Goal: Task Accomplishment & Management: Manage account settings

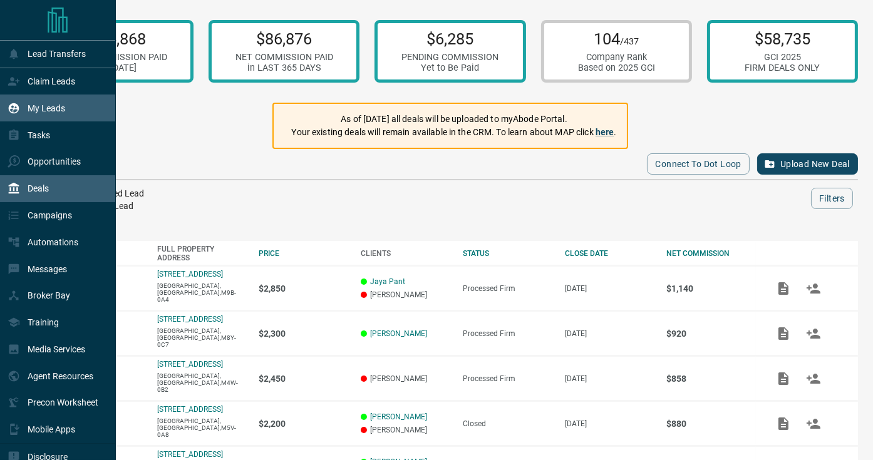
click at [27, 113] on div "My Leads" at bounding box center [37, 108] width 58 height 21
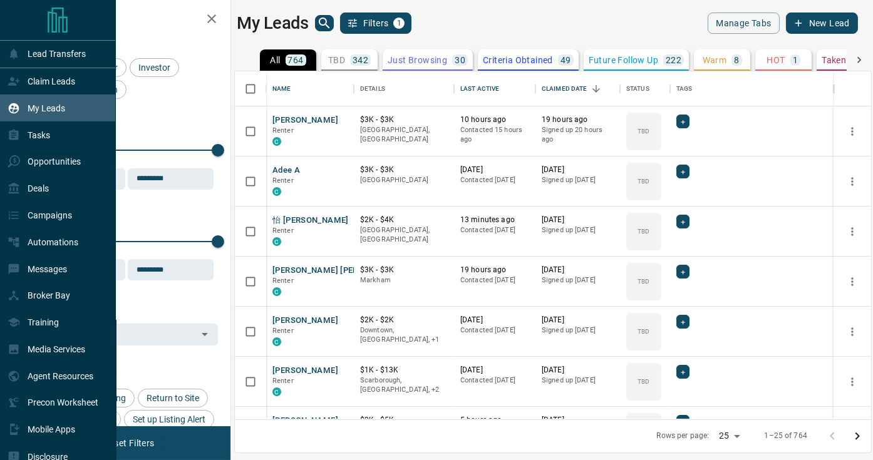
scroll to position [348, 636]
click at [28, 93] on div "Claim Leads" at bounding box center [58, 81] width 116 height 27
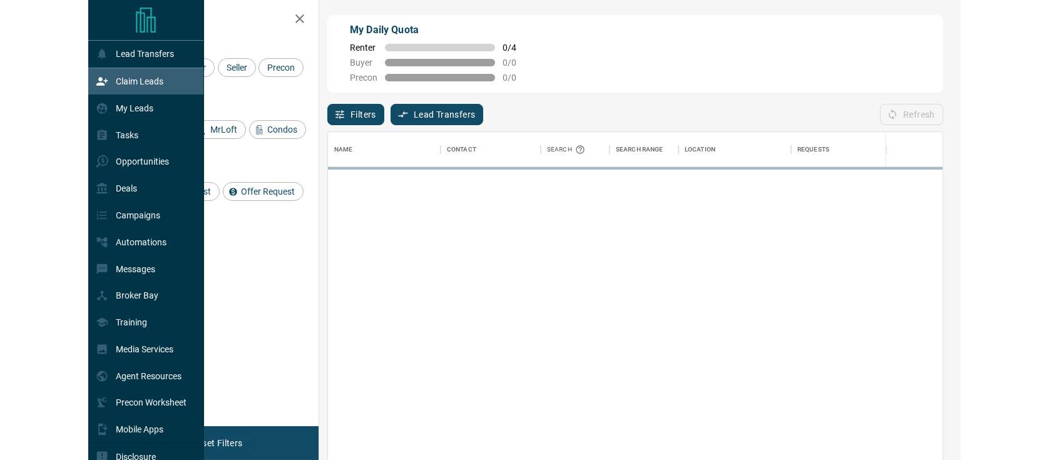
scroll to position [347, 614]
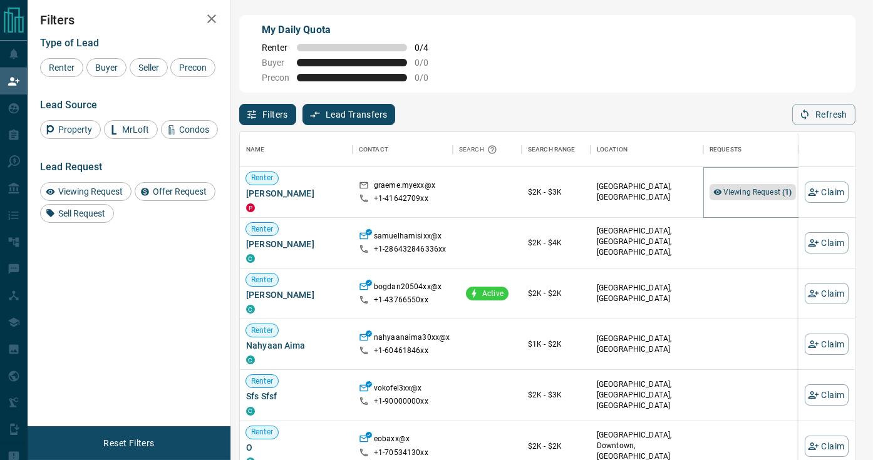
click at [764, 190] on span "Viewing Request ( 1 )" at bounding box center [757, 192] width 69 height 9
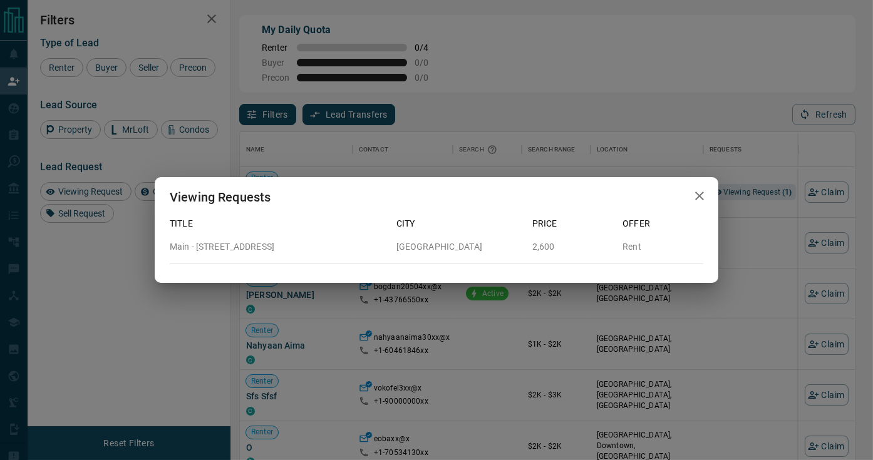
click at [711, 197] on button "button" at bounding box center [699, 196] width 25 height 26
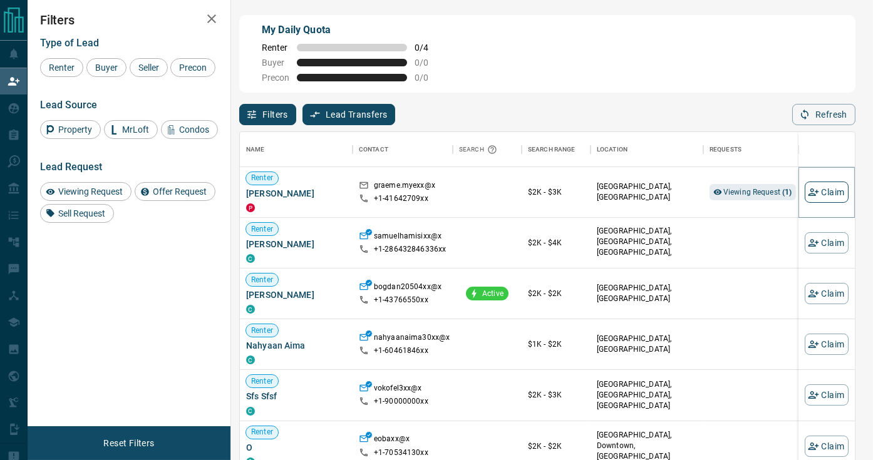
click at [832, 193] on button "Claim" at bounding box center [827, 192] width 44 height 21
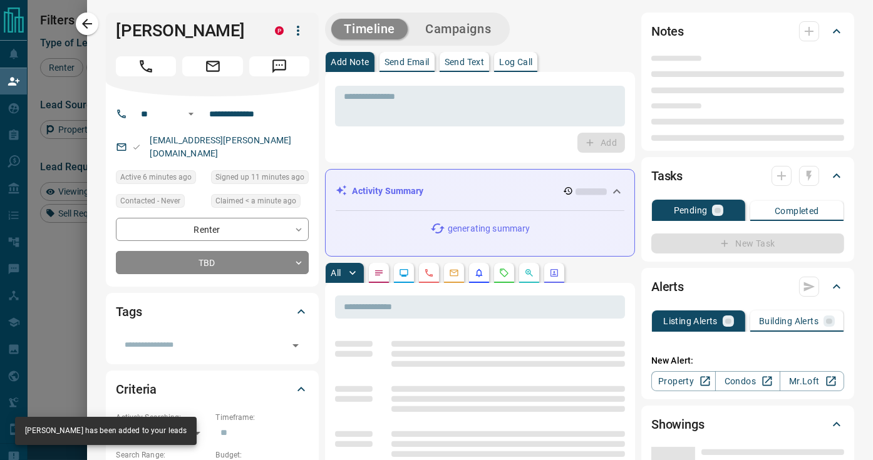
type input "**"
type input "**********"
type input "**"
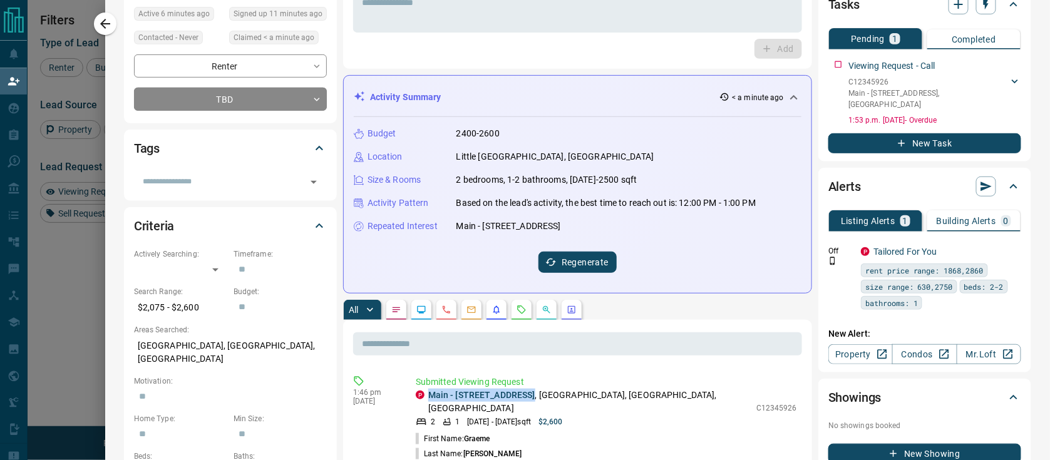
scroll to position [183, 0]
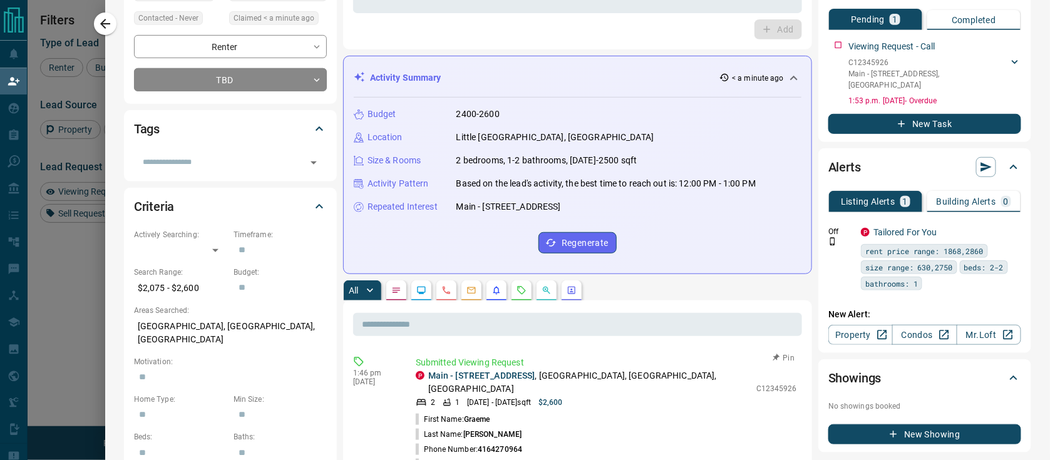
click at [528, 356] on p "Submitted Viewing Request" at bounding box center [606, 362] width 381 height 13
drag, startPoint x: 525, startPoint y: 370, endPoint x: 422, endPoint y: 369, distance: 102.7
click at [422, 369] on div "P Main - [STREET_ADDRESS]" at bounding box center [583, 382] width 334 height 26
copy p "Main - [STREET_ADDRESS] ,"
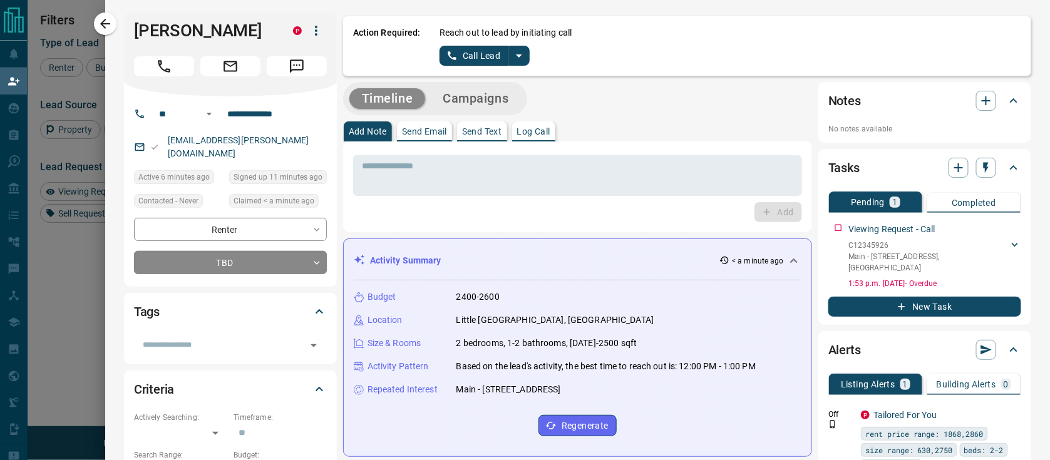
scroll to position [0, 0]
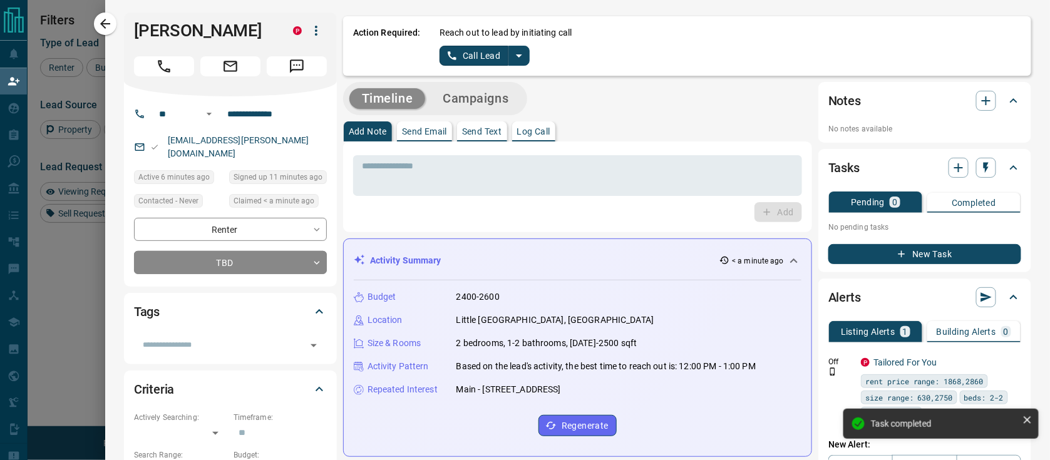
click at [523, 56] on icon "split button" at bounding box center [519, 55] width 15 height 15
click at [493, 99] on li "Log Manual Call" at bounding box center [482, 98] width 76 height 19
click at [486, 51] on button "Log Manual Call" at bounding box center [481, 56] width 83 height 20
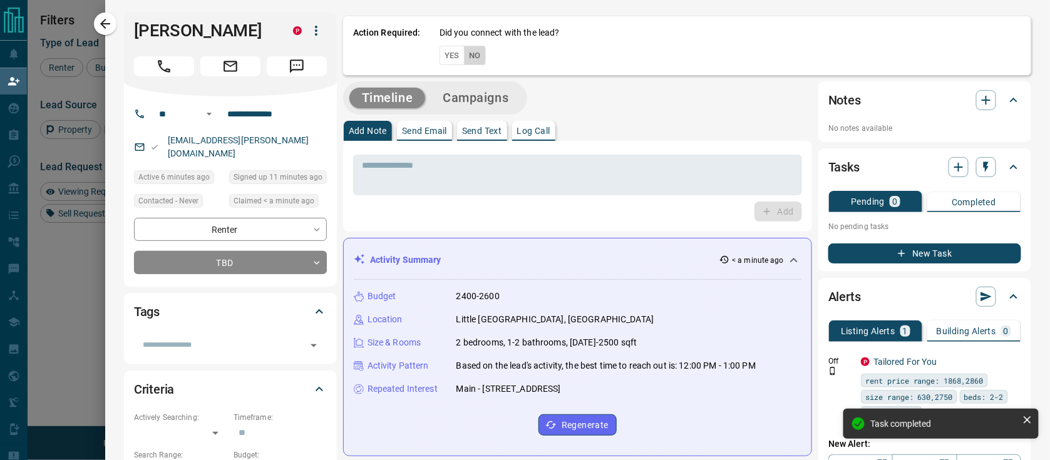
click at [478, 56] on button "No" at bounding box center [475, 55] width 22 height 19
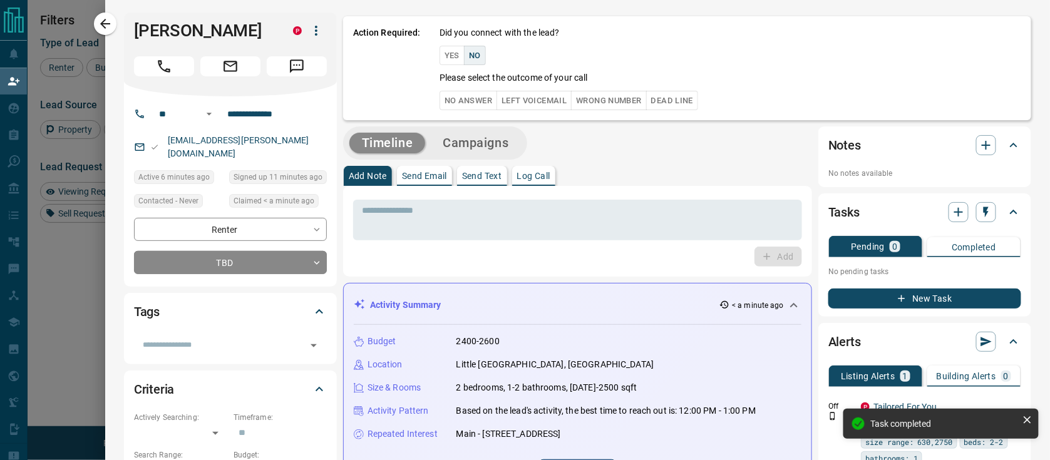
click at [479, 105] on button "No Answer" at bounding box center [469, 100] width 58 height 19
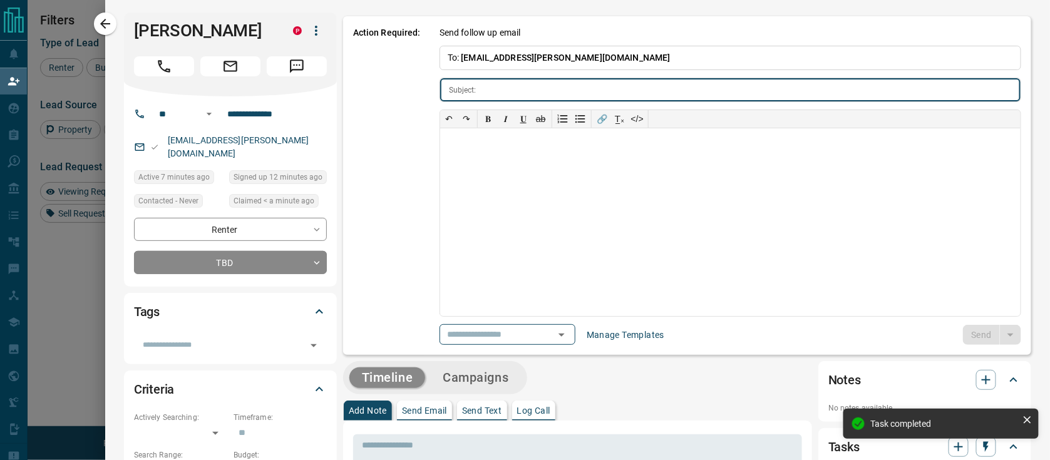
type input "**********"
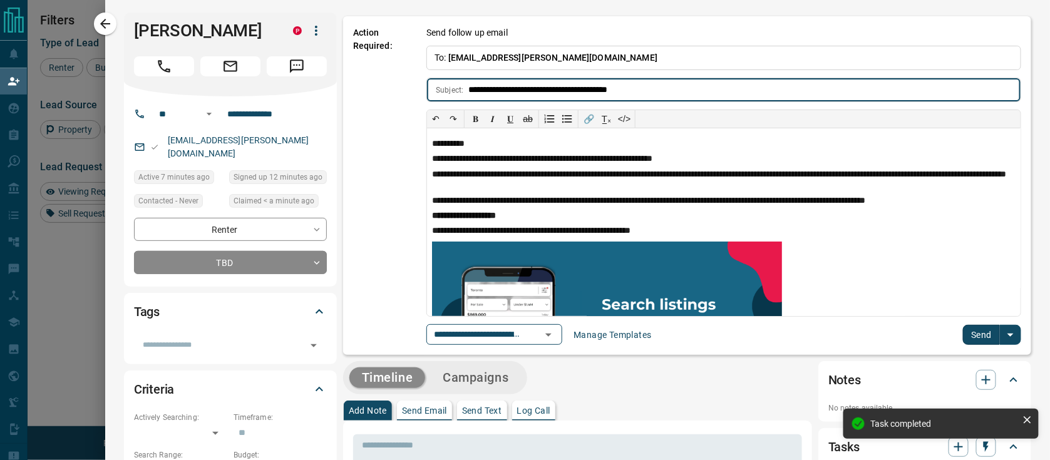
click at [872, 336] on button "Send" at bounding box center [981, 335] width 37 height 20
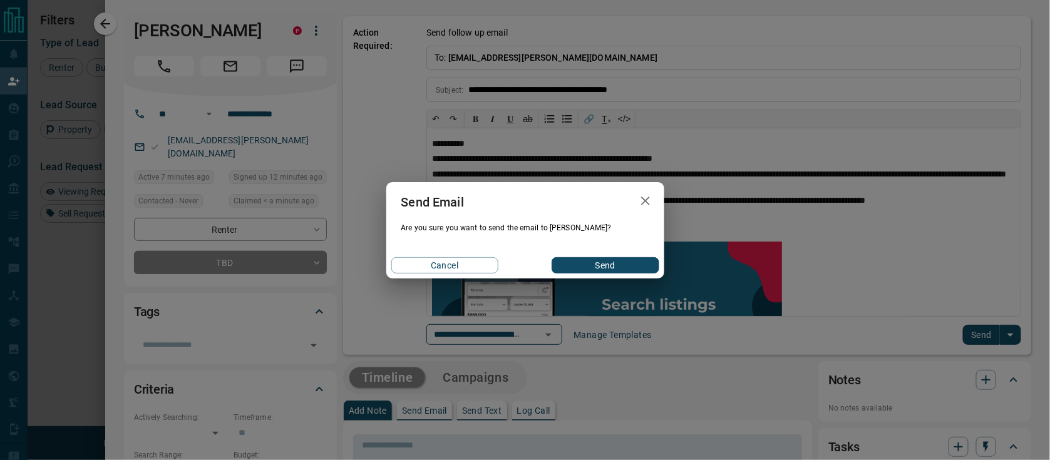
click at [598, 274] on div "Cancel Send" at bounding box center [525, 265] width 278 height 26
click at [598, 268] on button "Send" at bounding box center [605, 265] width 107 height 16
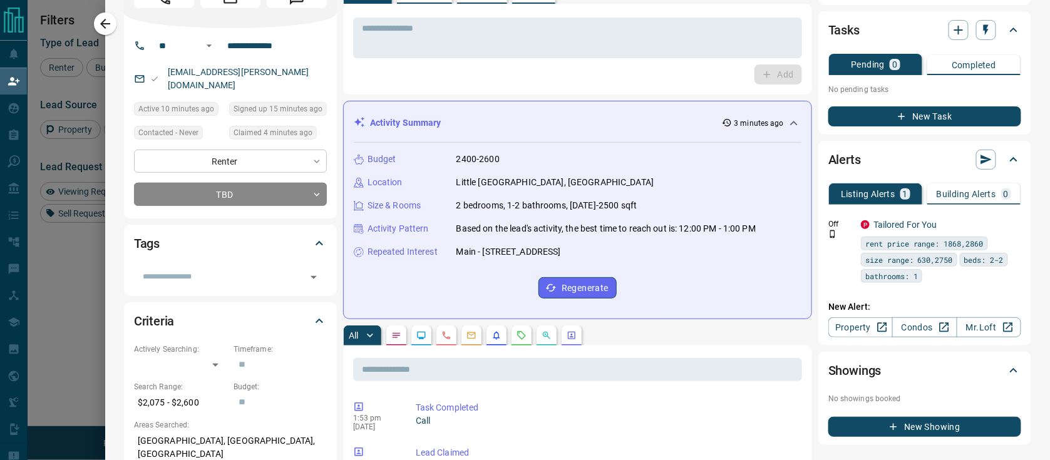
scroll to position [305, 0]
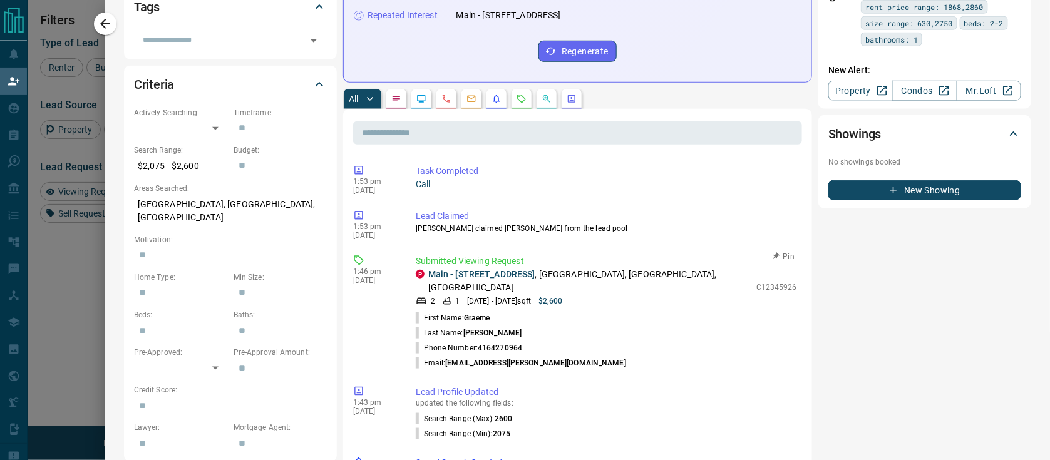
drag, startPoint x: 445, startPoint y: 344, endPoint x: 578, endPoint y: 343, distance: 132.7
click at [578, 356] on li "Email: [EMAIL_ADDRESS][PERSON_NAME][DOMAIN_NAME]" at bounding box center [606, 363] width 381 height 15
copy p "[EMAIL_ADDRESS][PERSON_NAME][DOMAIN_NAME]"
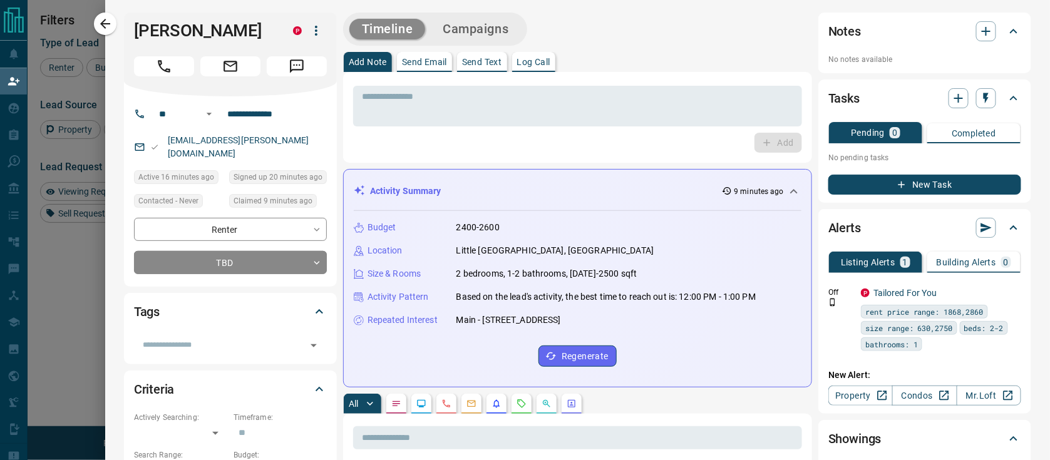
scroll to position [347, 791]
click at [872, 28] on icon "button" at bounding box center [986, 31] width 15 height 15
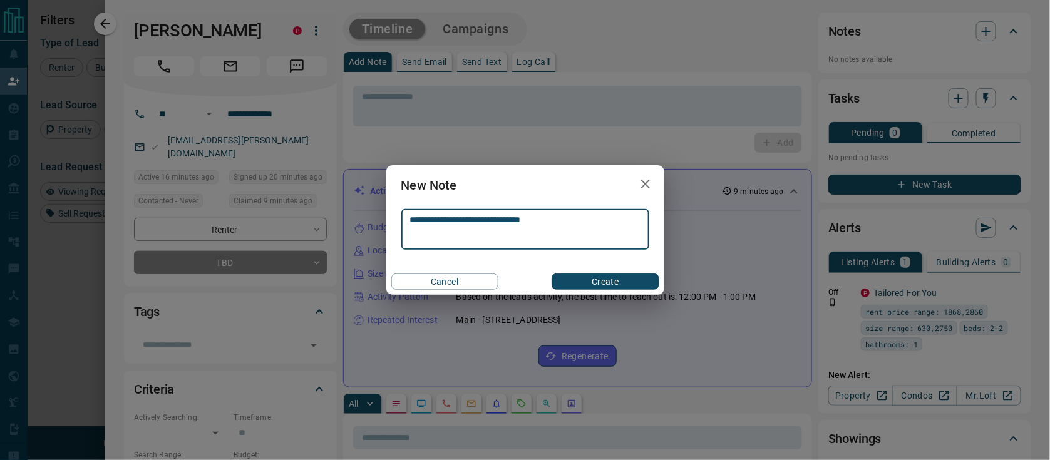
type textarea "**********"
click at [652, 283] on button "Create" at bounding box center [605, 282] width 107 height 16
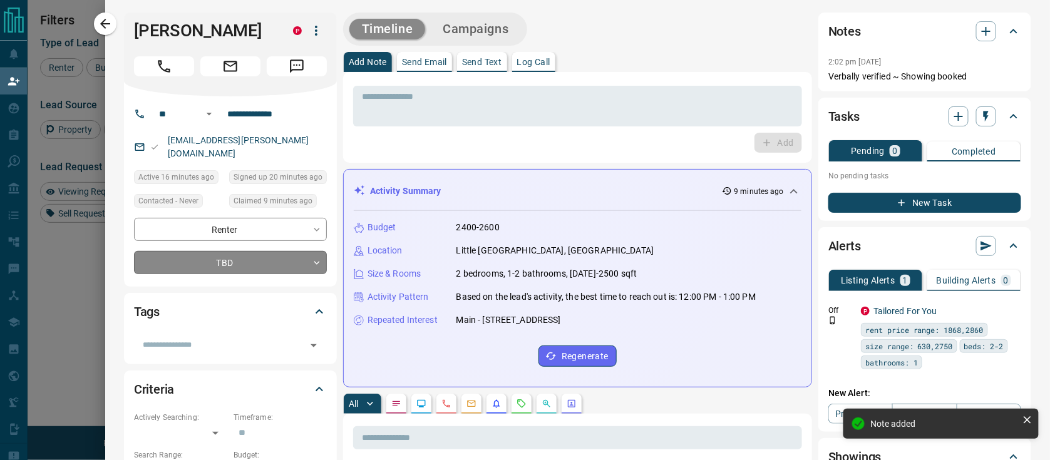
click at [287, 257] on body "Lead Transfers Claim Leads My Leads Tasks Opportunities Deals Campaigns Automat…" at bounding box center [525, 196] width 1050 height 393
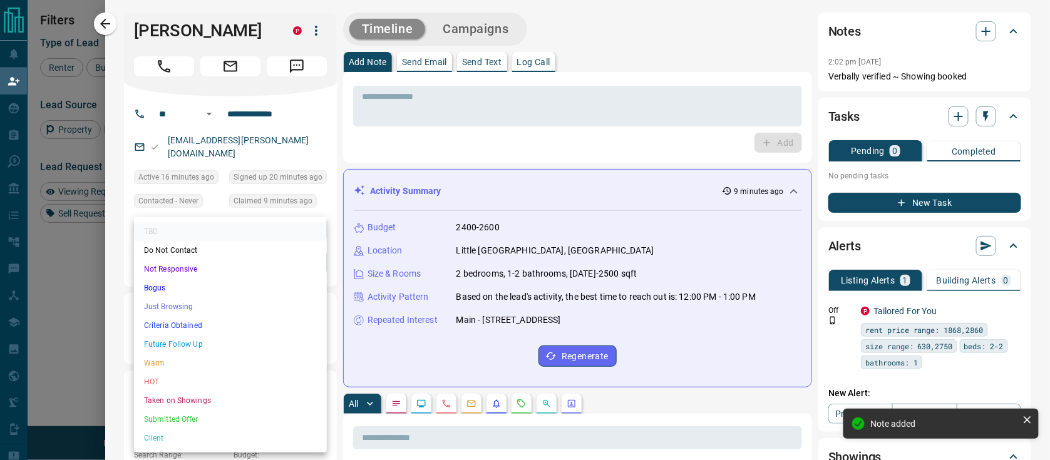
click at [113, 29] on div at bounding box center [525, 230] width 1050 height 460
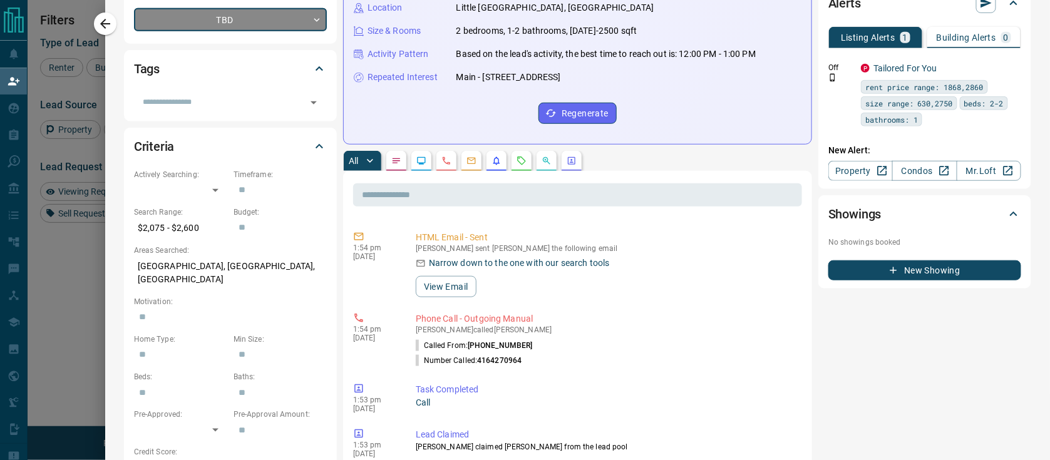
scroll to position [60, 0]
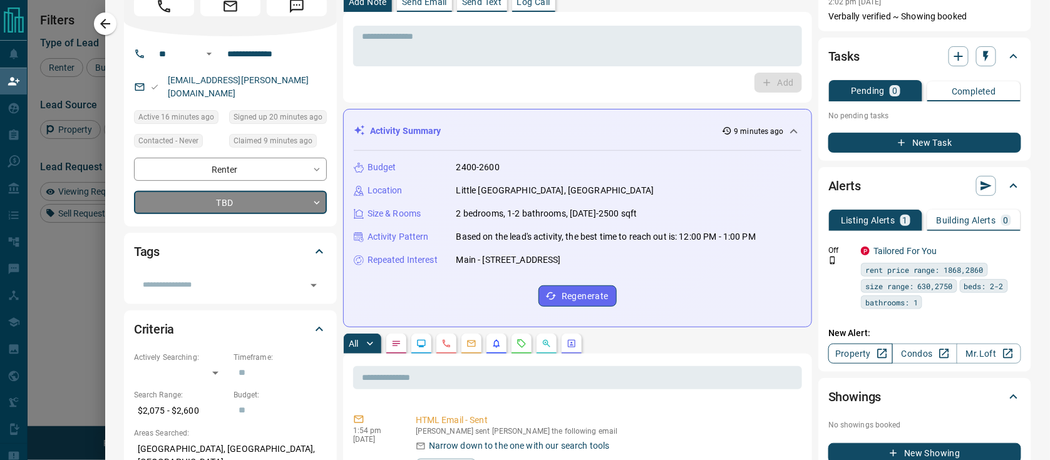
click at [853, 356] on link "Property" at bounding box center [860, 354] width 64 height 20
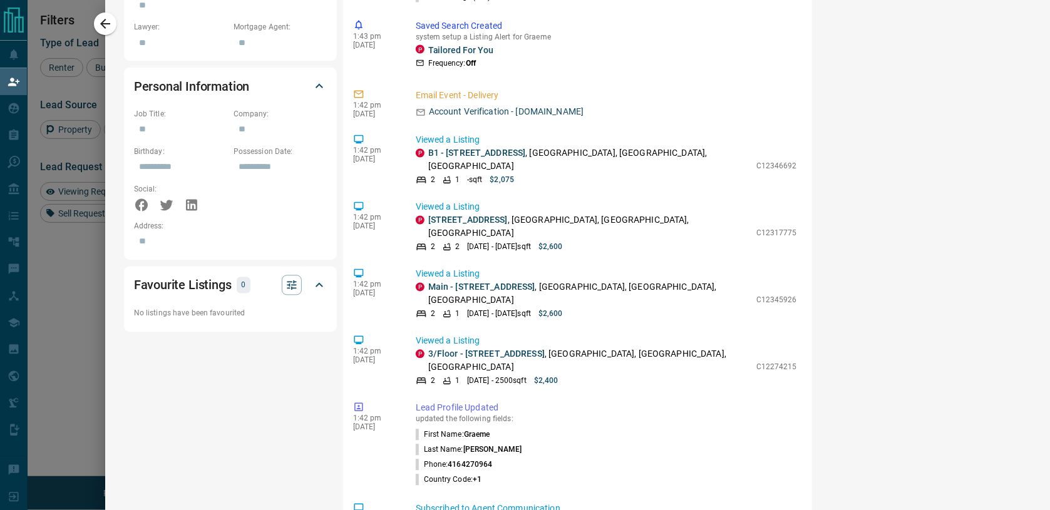
scroll to position [1, 1]
click at [114, 32] on div "**********" at bounding box center [577, 255] width 945 height 510
click at [113, 31] on icon "button" at bounding box center [105, 23] width 15 height 15
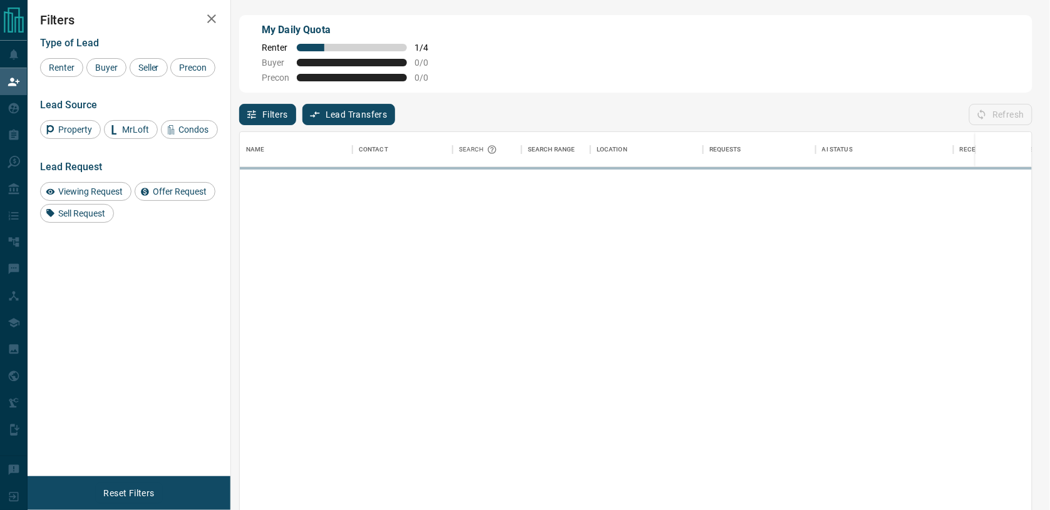
click at [112, 29] on div "Type of Lead Renter Buyer Seller Precon Lead Source Property MrLoft Condos Lead…" at bounding box center [129, 125] width 178 height 195
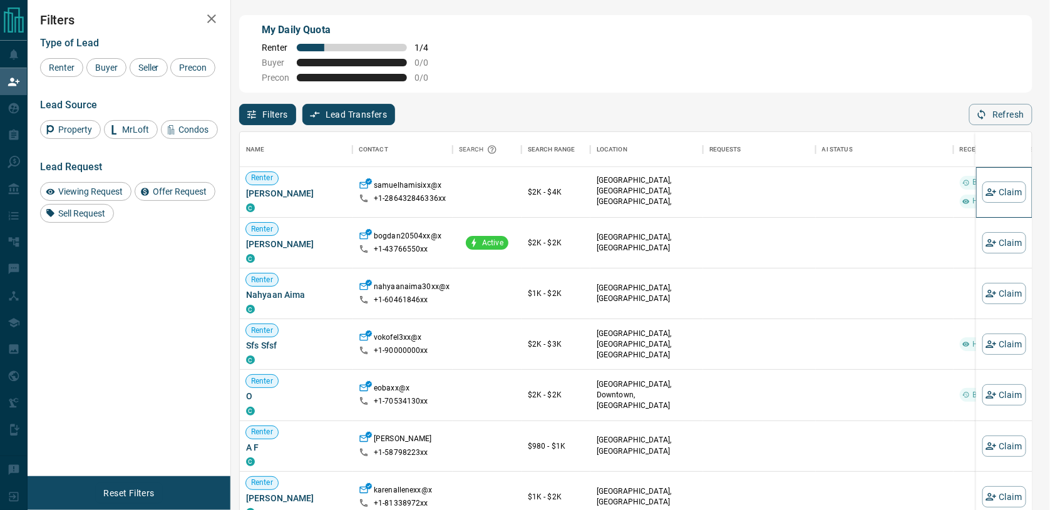
click at [872, 188] on div "Claim" at bounding box center [1004, 192] width 56 height 51
click at [872, 195] on icon "button" at bounding box center [990, 192] width 11 height 11
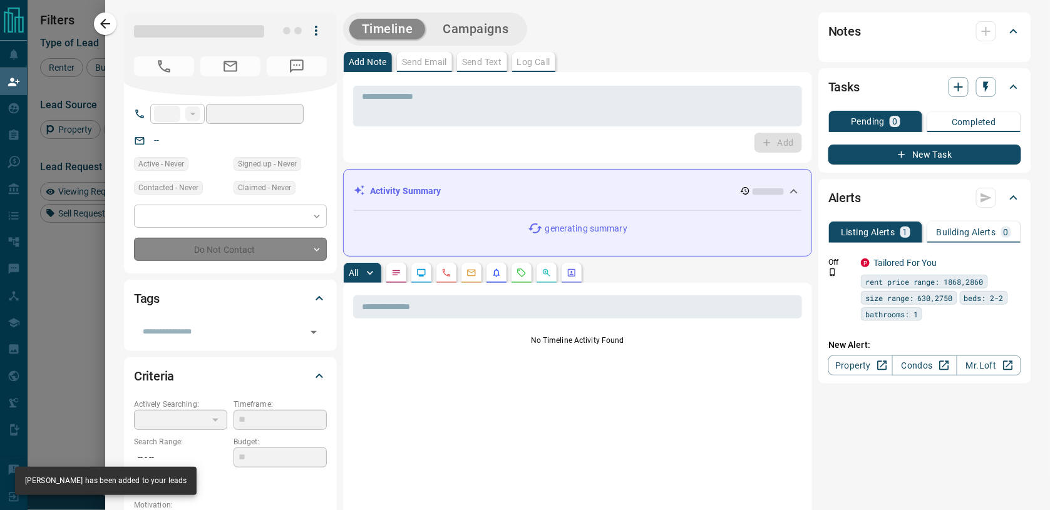
type input "**"
type input "**********"
type input "**"
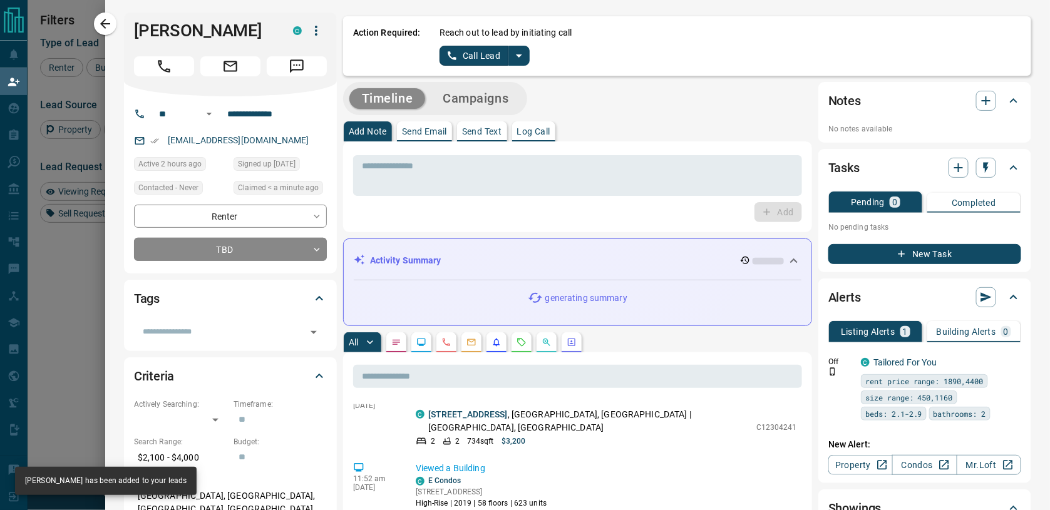
scroll to position [198, 0]
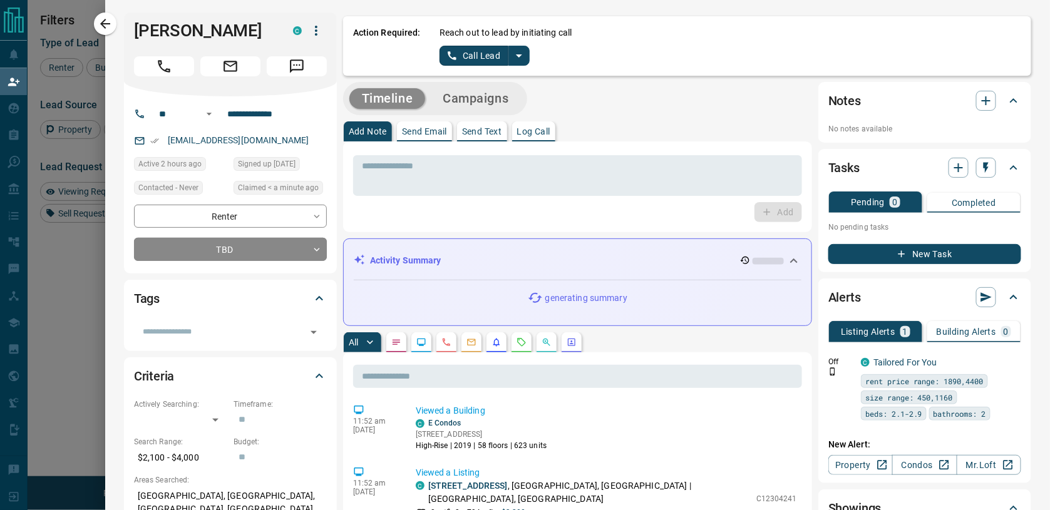
click at [524, 56] on icon "split button" at bounding box center [519, 55] width 15 height 15
click at [510, 89] on li "Log Manual Call" at bounding box center [482, 98] width 76 height 19
click at [490, 56] on button "Log Manual Call" at bounding box center [481, 56] width 83 height 20
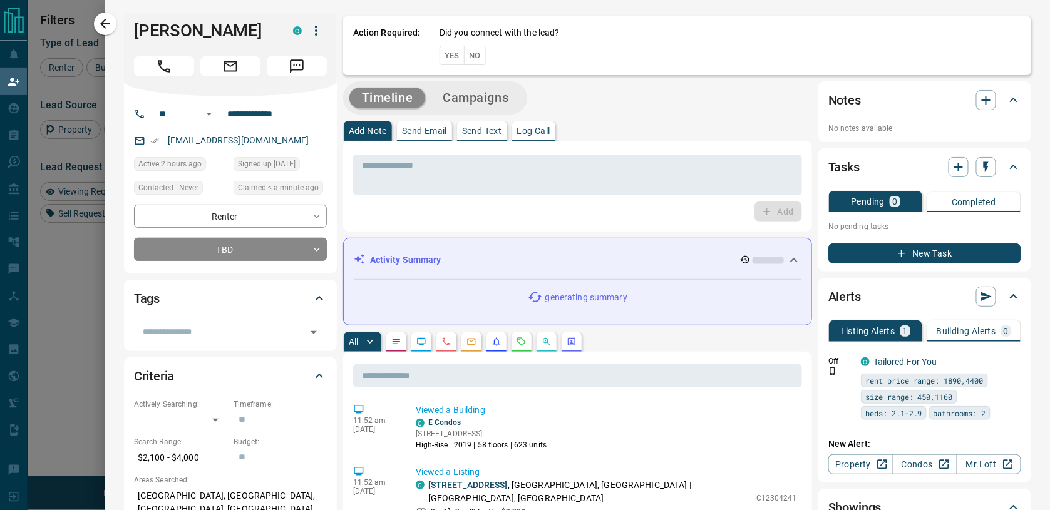
click at [490, 56] on div "Did you connect with the lead? Yes No" at bounding box center [731, 45] width 582 height 39
click at [480, 55] on button "No" at bounding box center [475, 55] width 22 height 19
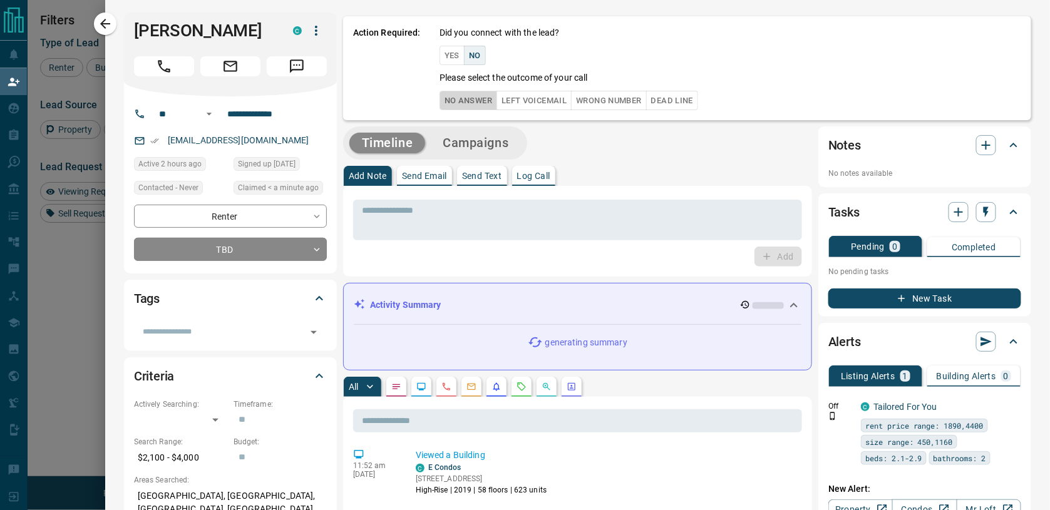
click at [472, 103] on button "No Answer" at bounding box center [469, 100] width 58 height 19
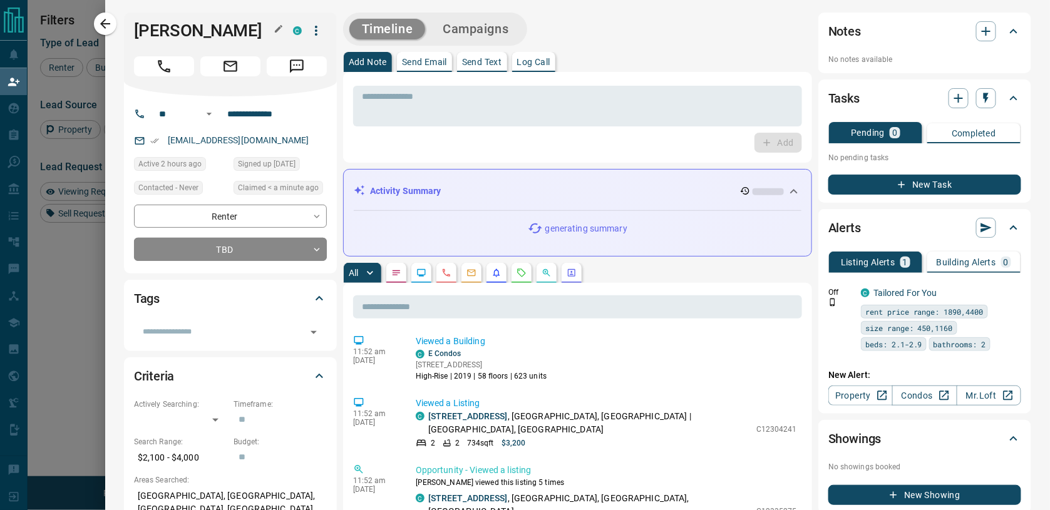
scroll to position [0, 0]
click at [115, 18] on button "button" at bounding box center [105, 24] width 23 height 23
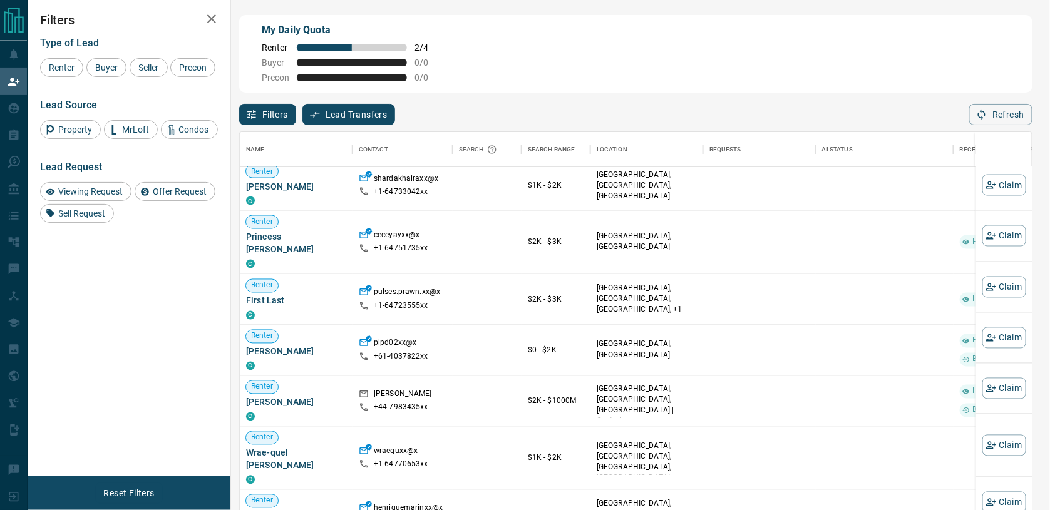
scroll to position [784, 0]
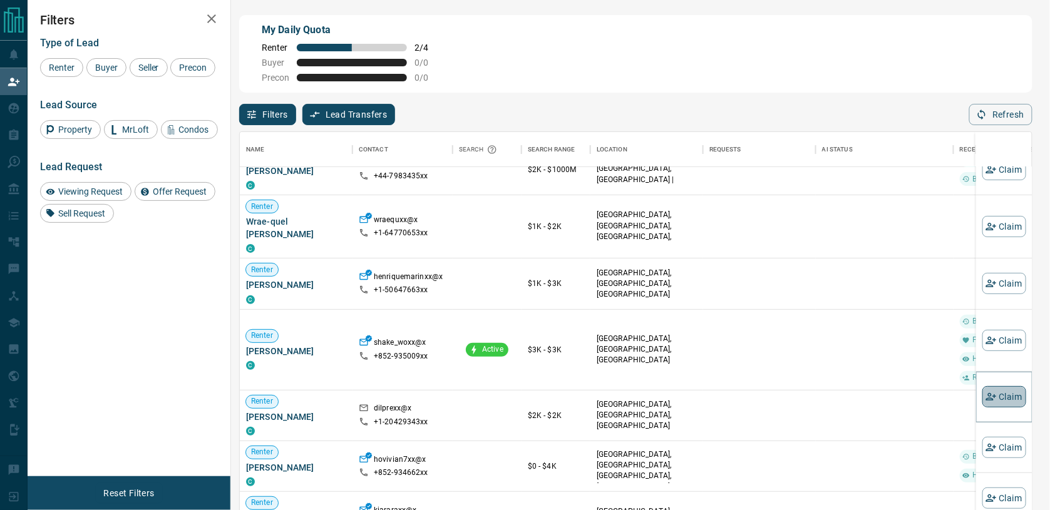
click at [872, 399] on button "Claim" at bounding box center [1004, 396] width 44 height 21
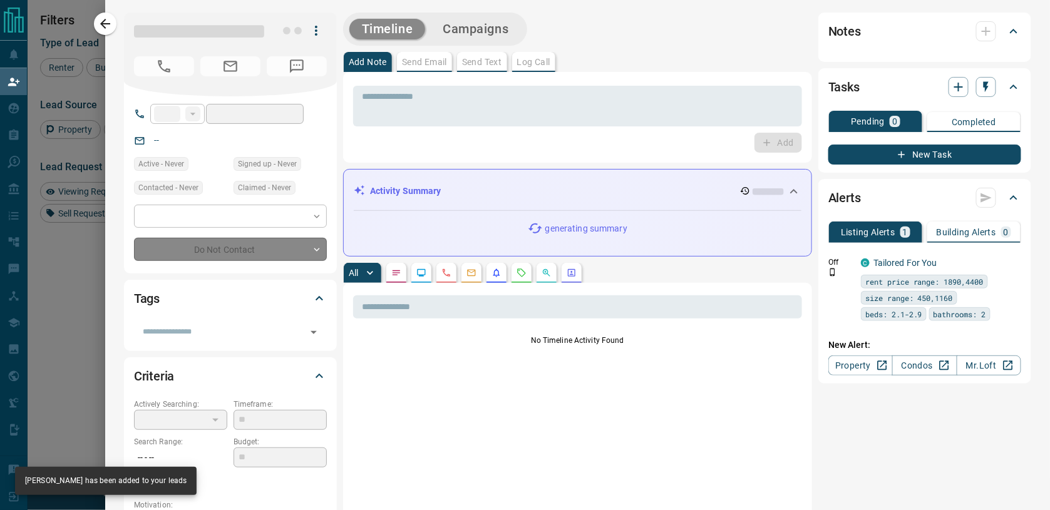
type input "**"
type input "**********"
type input "**"
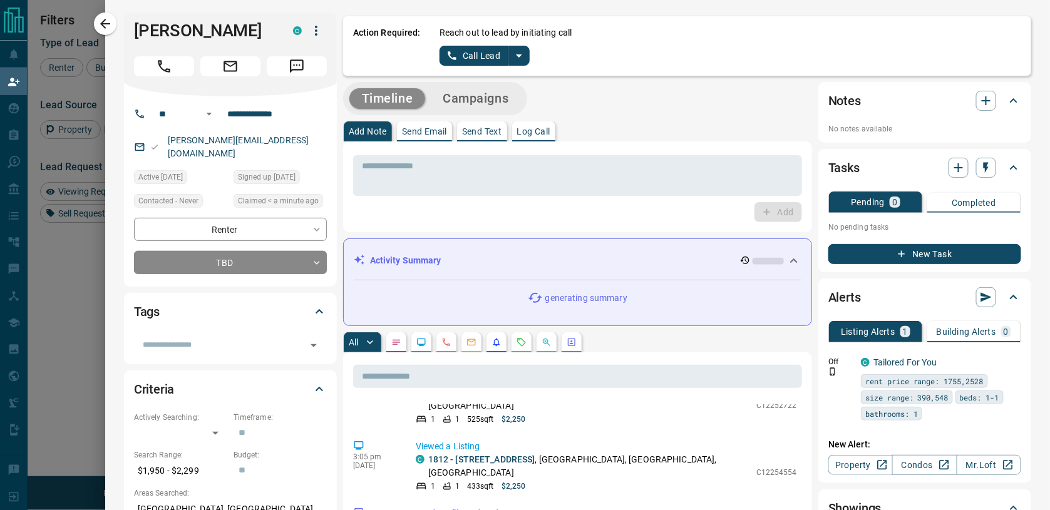
scroll to position [0, 0]
click at [524, 61] on icon "split button" at bounding box center [519, 55] width 15 height 15
click at [502, 100] on li "Log Manual Call" at bounding box center [482, 98] width 76 height 19
click at [496, 55] on button "Log Manual Call" at bounding box center [481, 56] width 83 height 20
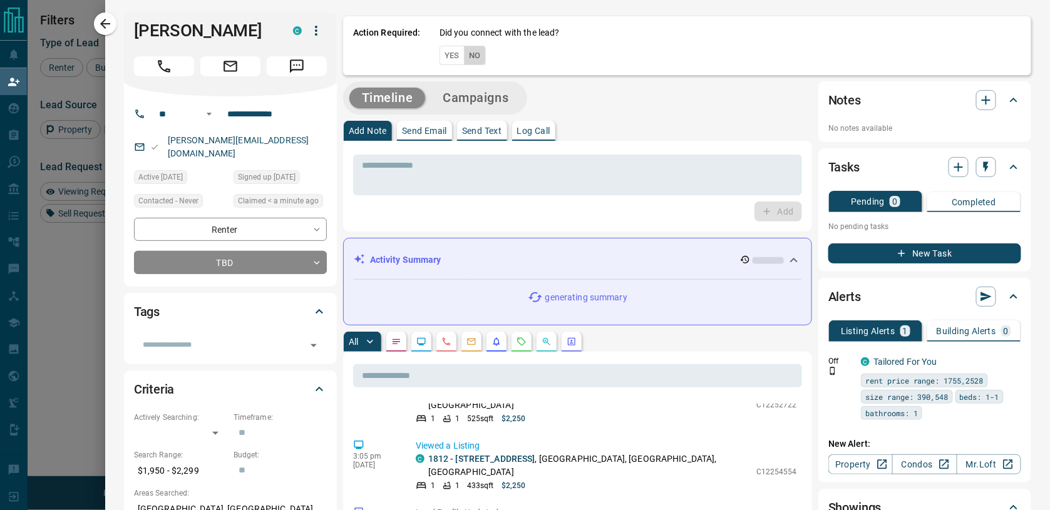
click at [478, 53] on button "No" at bounding box center [475, 55] width 22 height 19
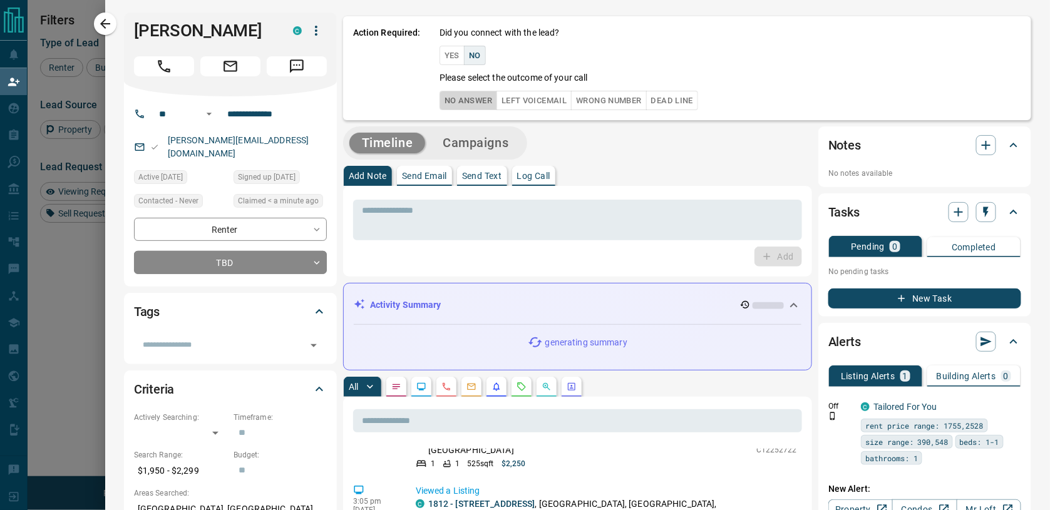
click at [470, 98] on button "No Answer" at bounding box center [469, 100] width 58 height 19
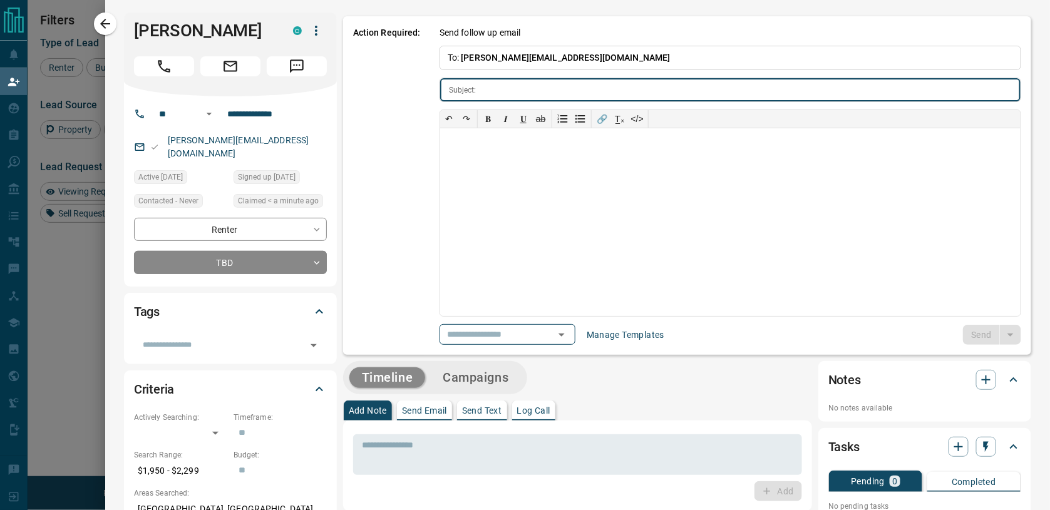
type input "**********"
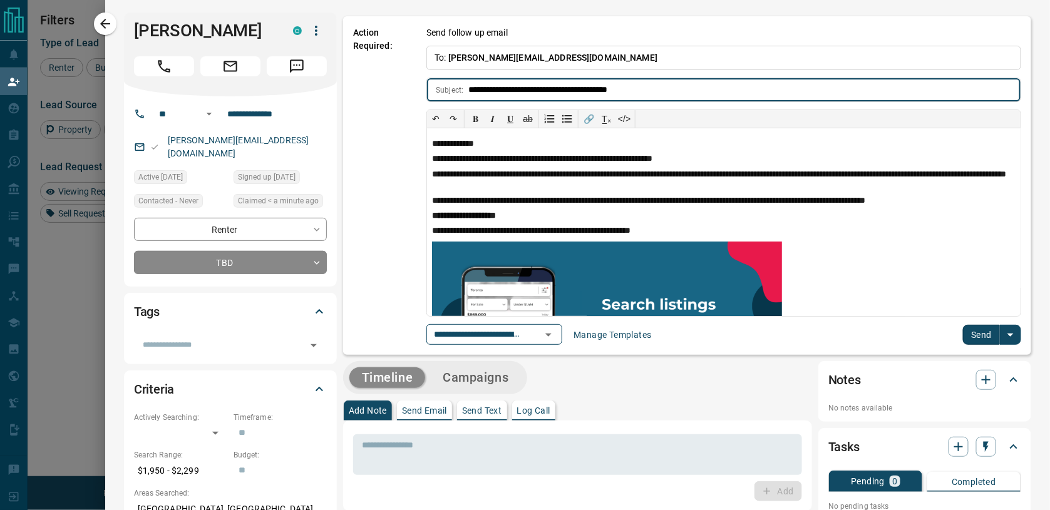
click at [872, 335] on button "Send" at bounding box center [981, 335] width 37 height 20
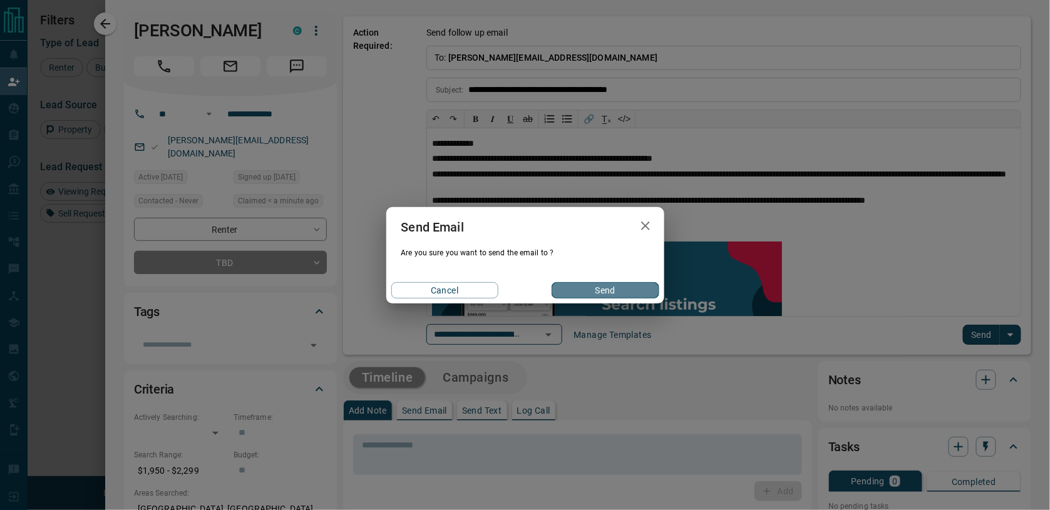
click at [600, 293] on button "Send" at bounding box center [605, 290] width 107 height 16
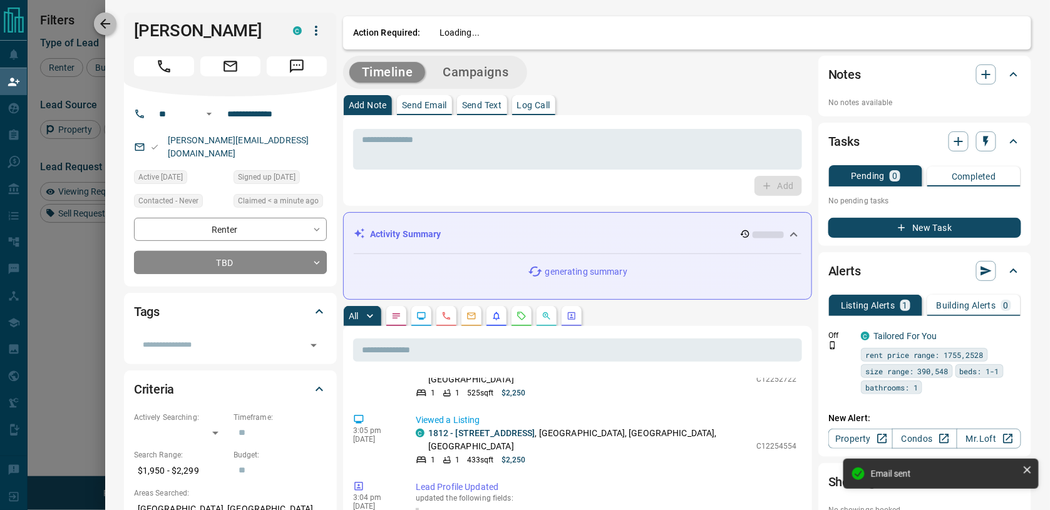
click at [112, 20] on icon "button" at bounding box center [105, 23] width 15 height 15
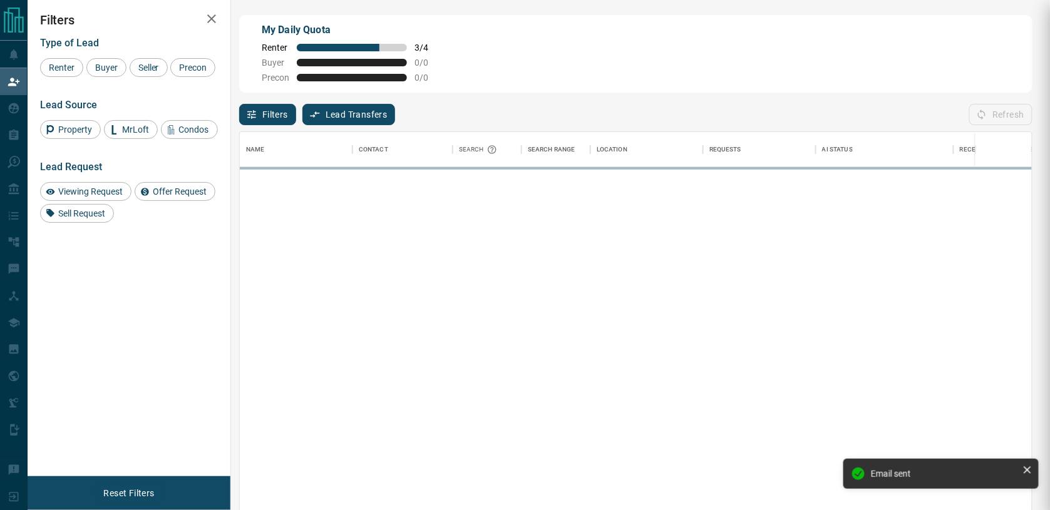
scroll to position [388, 791]
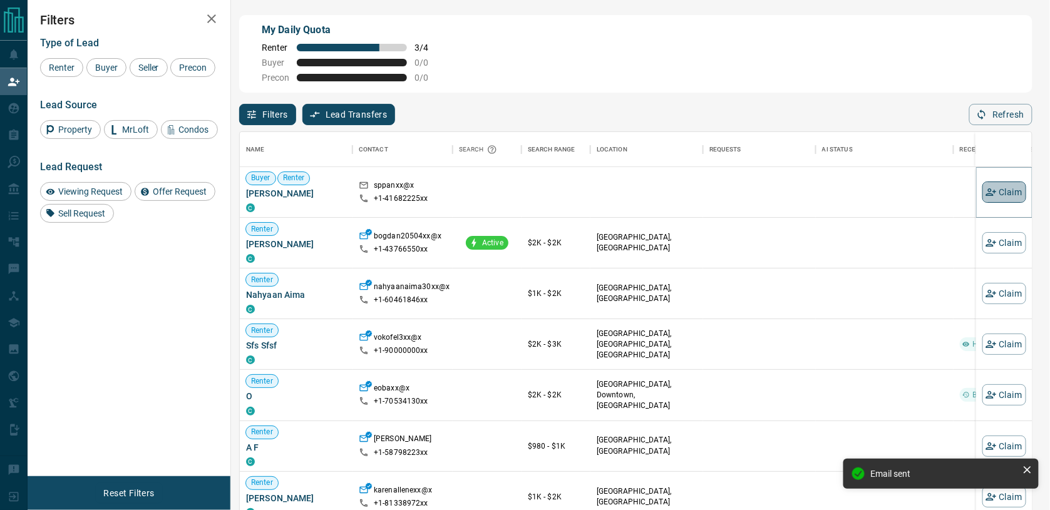
click at [872, 190] on button "Claim" at bounding box center [1004, 192] width 44 height 21
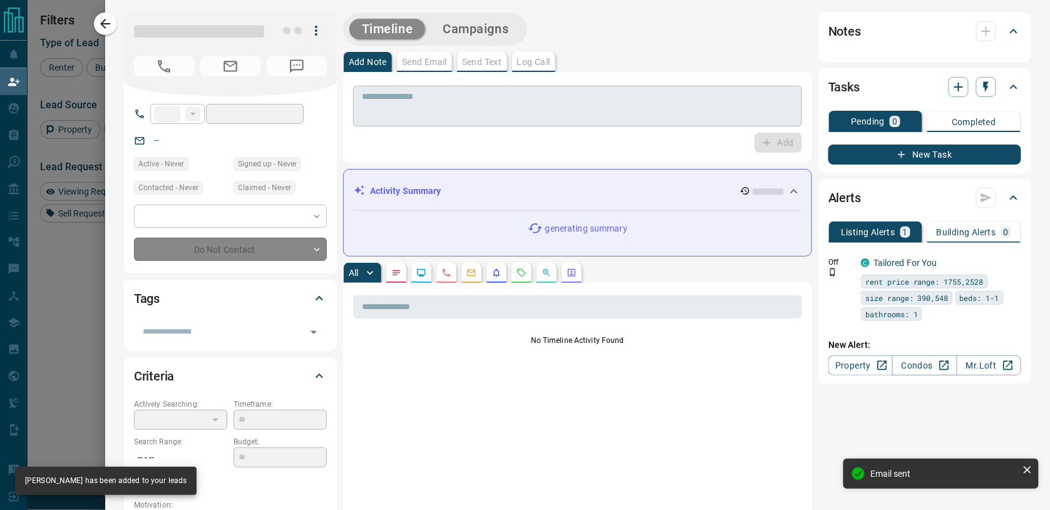
type input "**"
type input "**********"
type input "**"
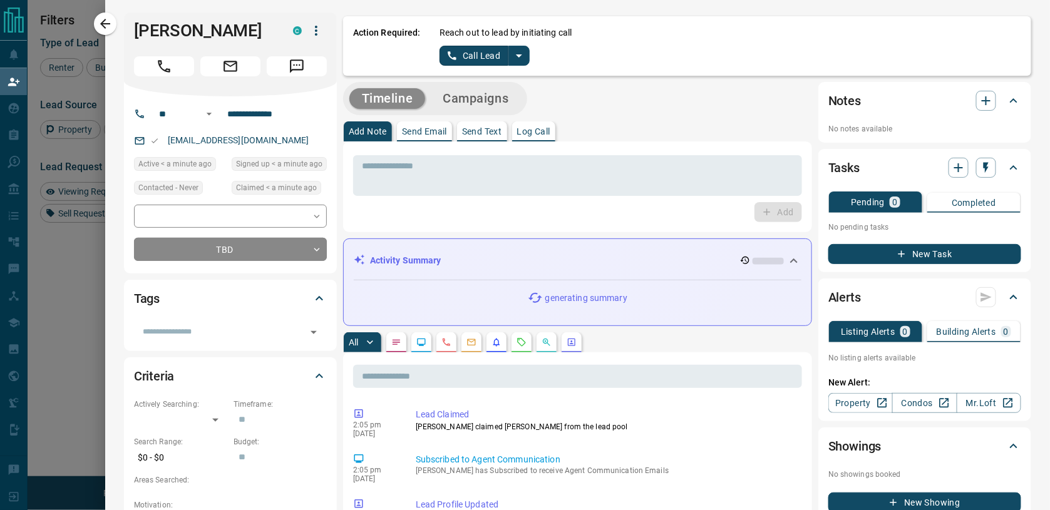
scroll to position [0, 0]
click at [525, 48] on icon "split button" at bounding box center [519, 55] width 15 height 15
click at [493, 102] on li "Log Manual Call" at bounding box center [482, 98] width 76 height 19
click at [475, 51] on button "Log Manual Call" at bounding box center [481, 56] width 83 height 20
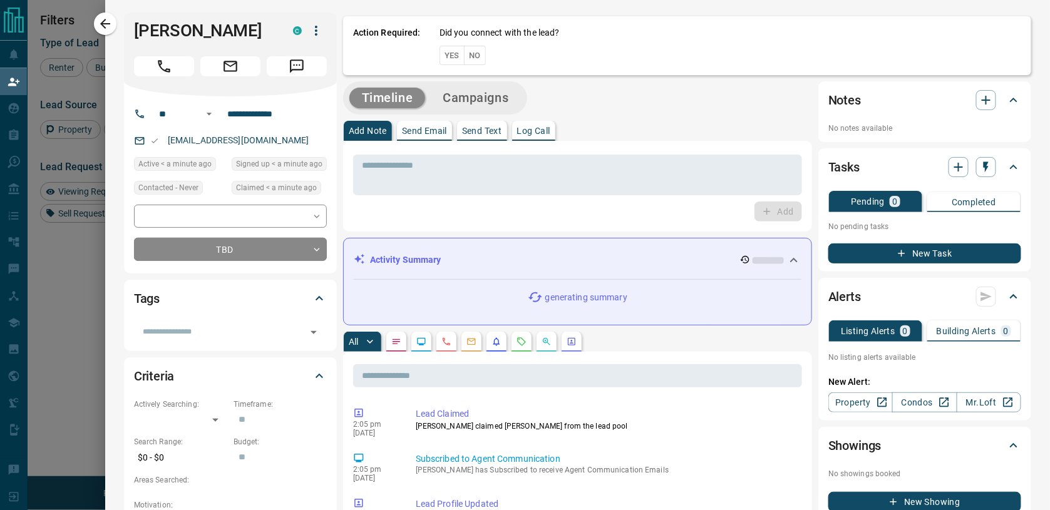
click at [474, 51] on button "No" at bounding box center [475, 55] width 22 height 19
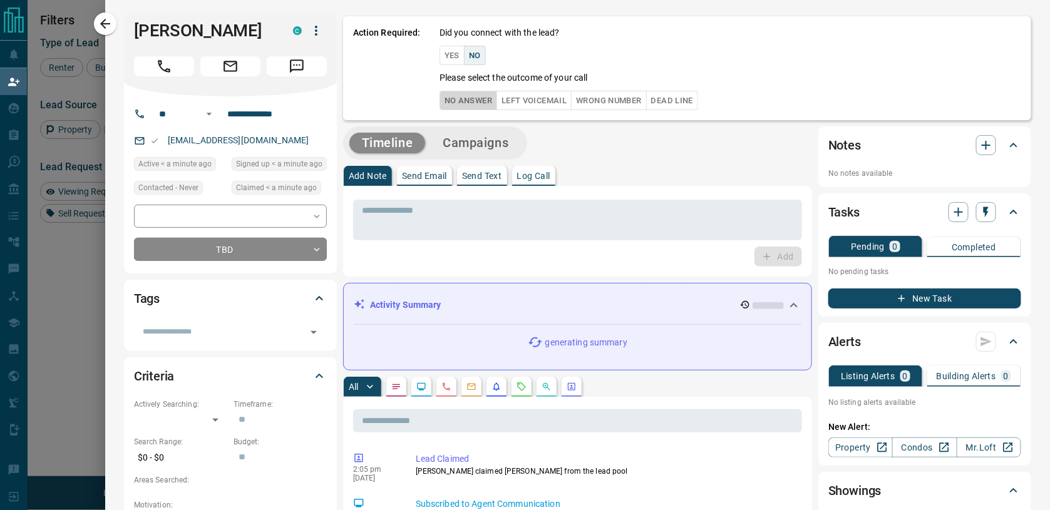
click at [472, 93] on button "No Answer" at bounding box center [469, 100] width 58 height 19
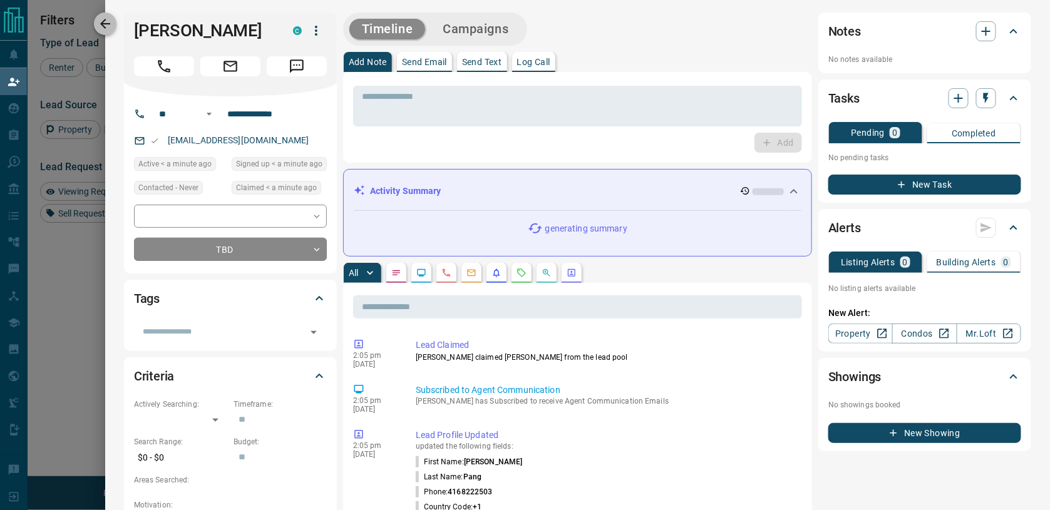
click at [116, 24] on button "button" at bounding box center [105, 24] width 23 height 23
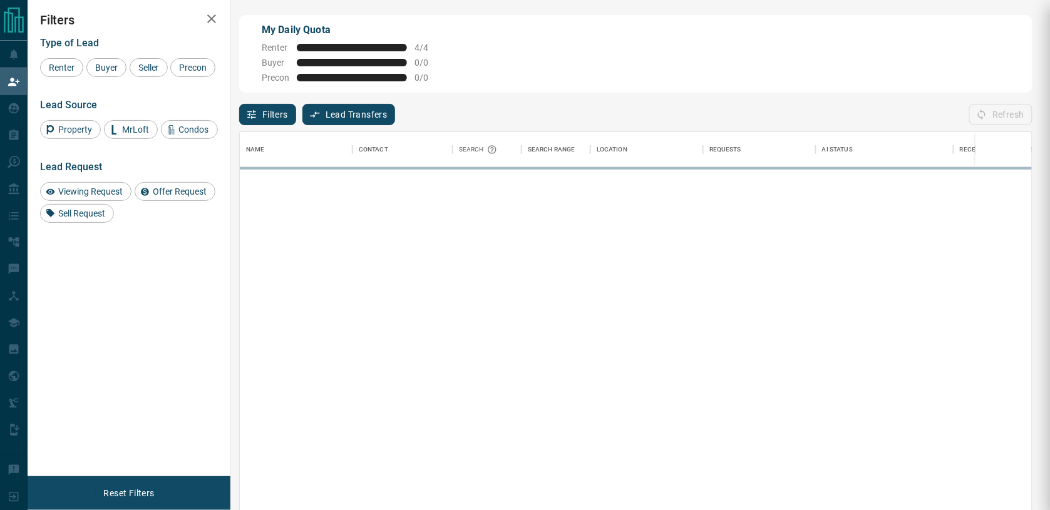
scroll to position [388, 791]
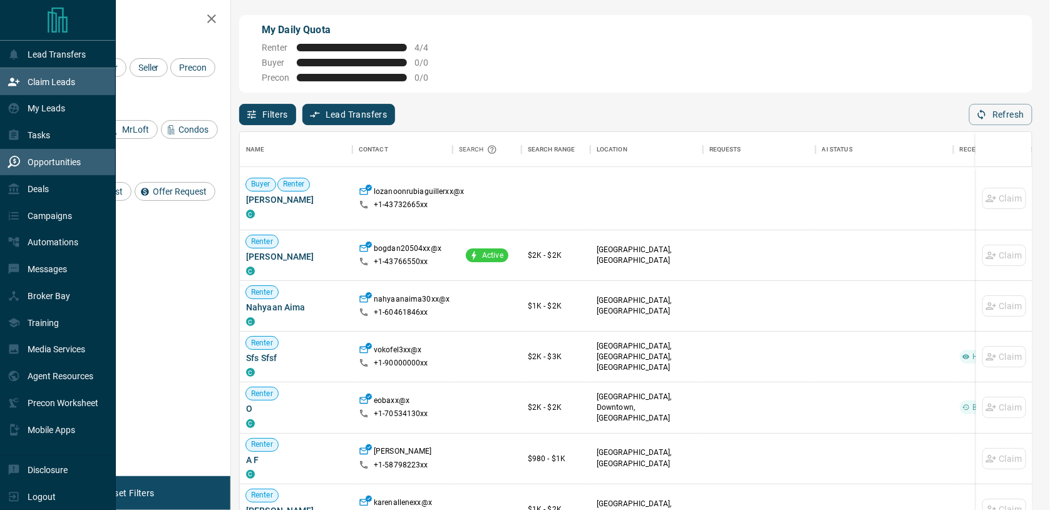
click at [15, 163] on icon at bounding box center [14, 162] width 13 height 13
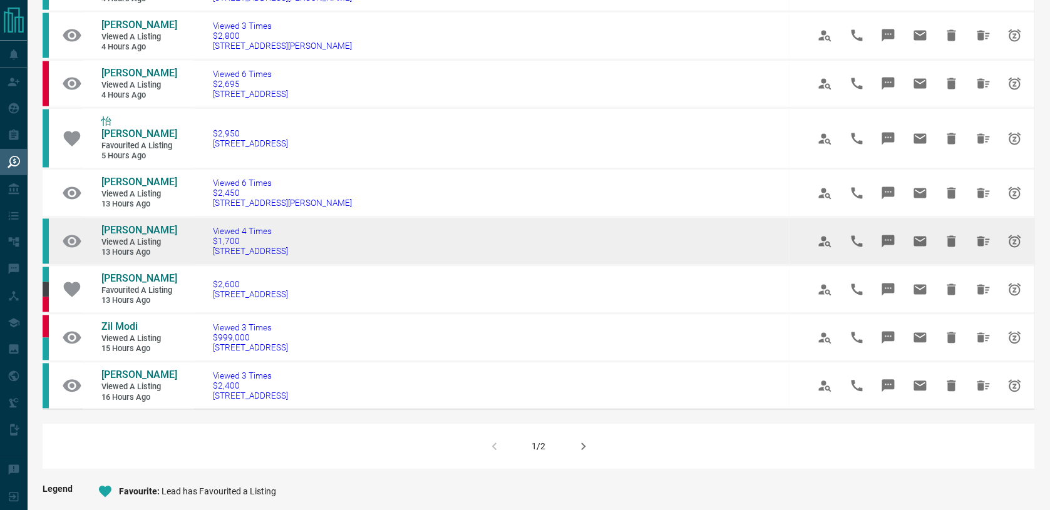
scroll to position [692, 0]
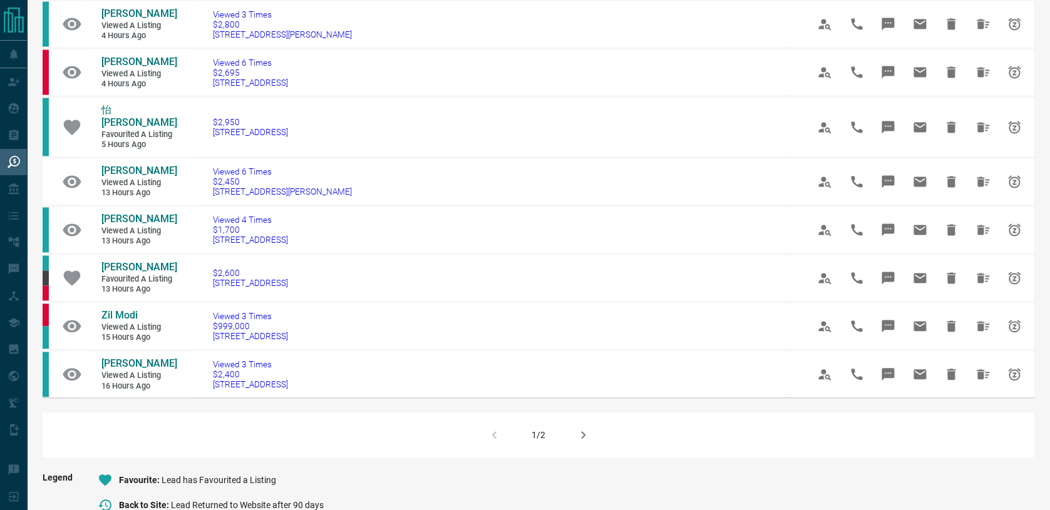
click at [587, 428] on icon "button" at bounding box center [583, 435] width 15 height 15
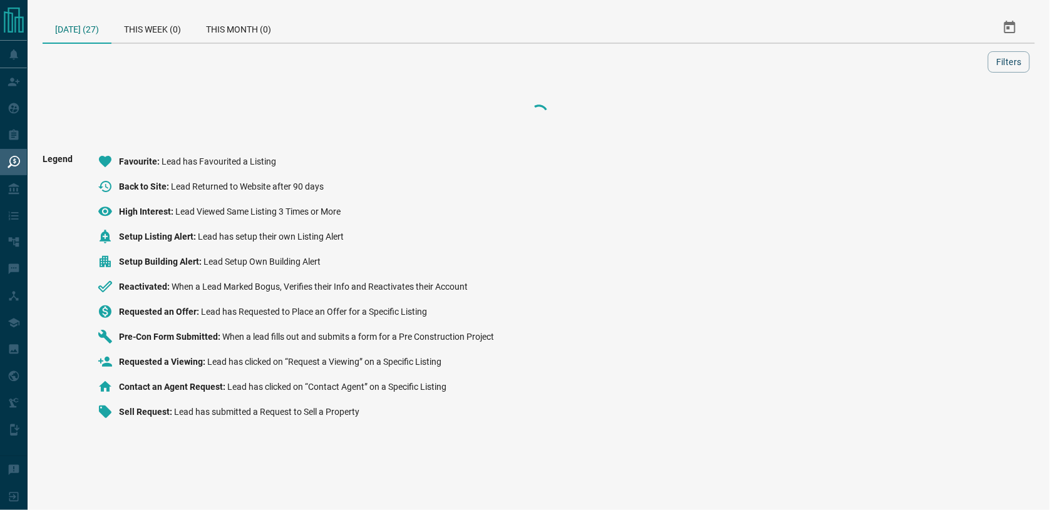
scroll to position [0, 0]
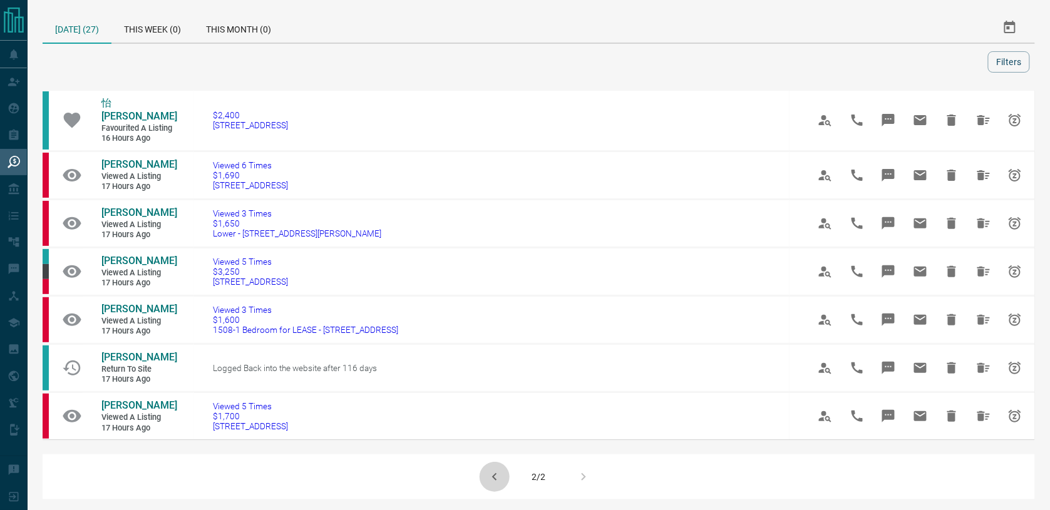
click at [502, 460] on button "button" at bounding box center [495, 477] width 30 height 30
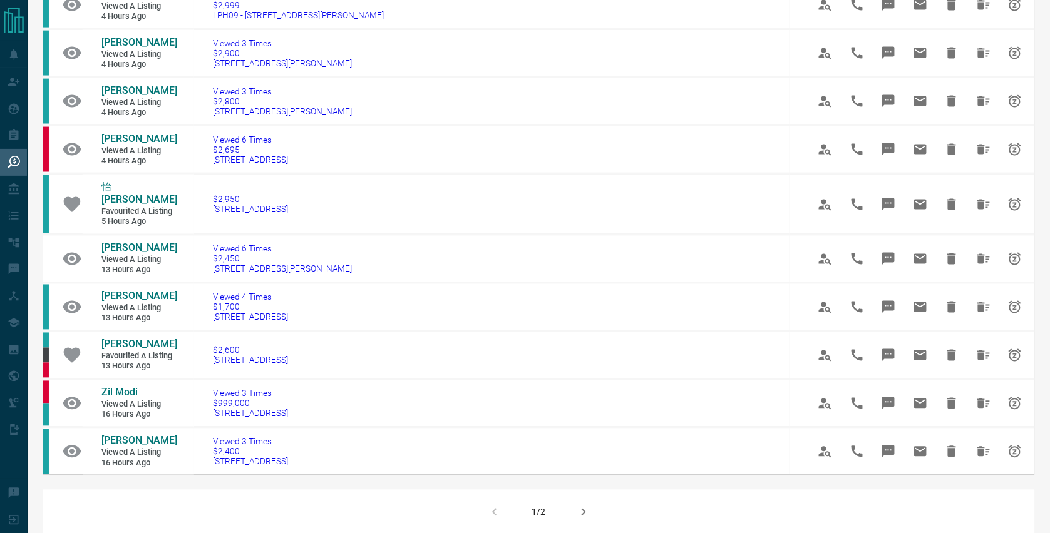
scroll to position [616, 0]
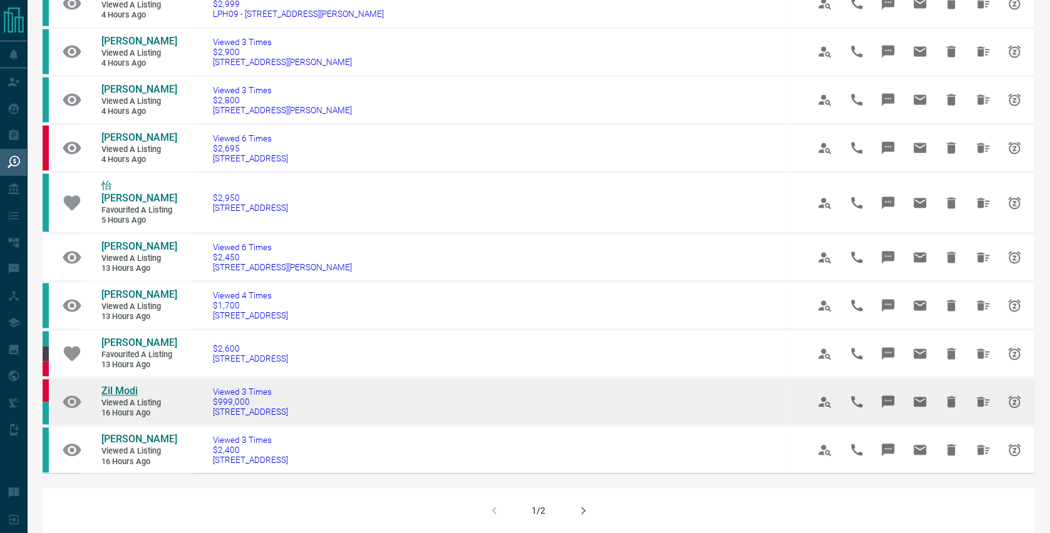
click at [114, 386] on span "Zil Modi" at bounding box center [119, 392] width 36 height 12
